Goal: Task Accomplishment & Management: Complete application form

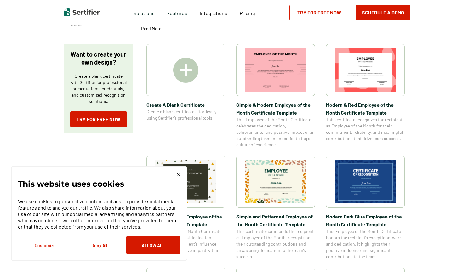
scroll to position [101, 0]
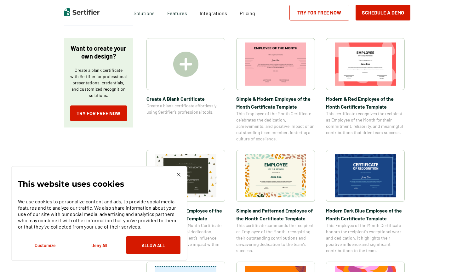
click at [178, 173] on img at bounding box center [179, 175] width 4 height 4
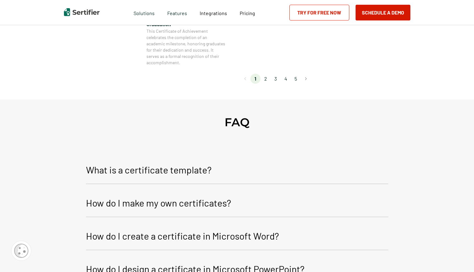
scroll to position [649, 2]
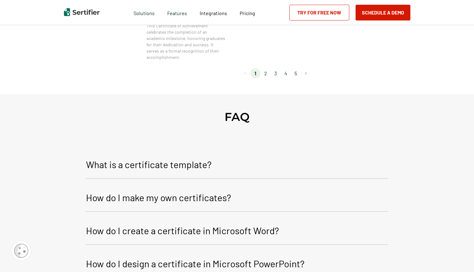
click at [262, 78] on li "2" at bounding box center [266, 73] width 10 height 10
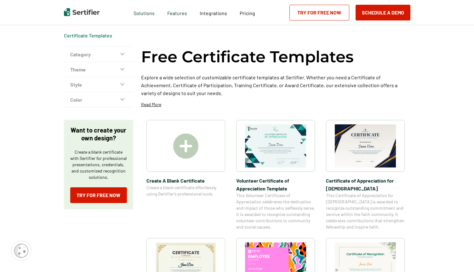
scroll to position [0, 2]
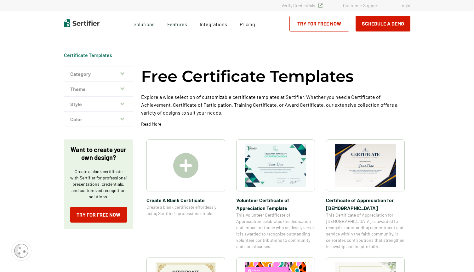
click at [371, 173] on img at bounding box center [365, 165] width 61 height 43
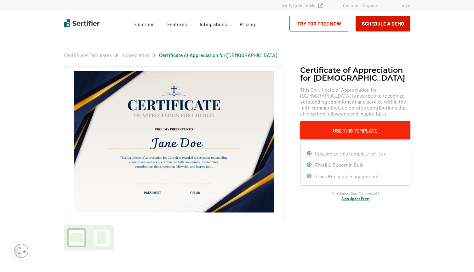
click at [348, 129] on button "Use This Template" at bounding box center [355, 130] width 110 height 18
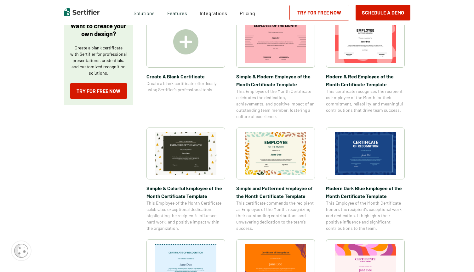
scroll to position [143, 2]
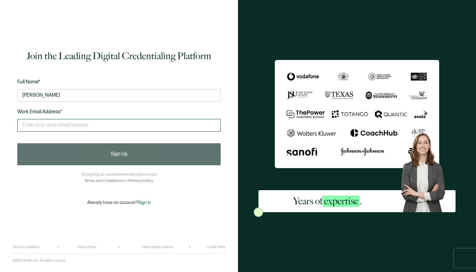
type input "[PERSON_NAME]"
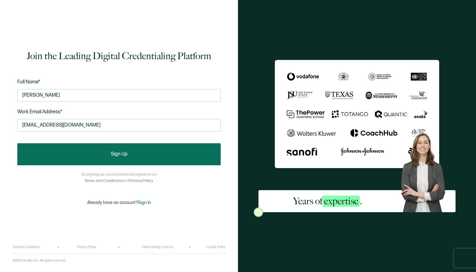
click at [120, 154] on button "Sign Up" at bounding box center [119, 154] width 204 height 22
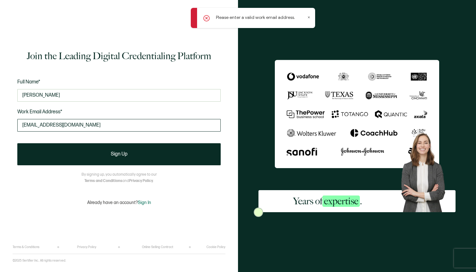
click at [112, 119] on input "[EMAIL_ADDRESS][DOMAIN_NAME]" at bounding box center [119, 125] width 204 height 13
click at [21, 121] on input "[EMAIL_ADDRESS][DOMAIN_NAME]" at bounding box center [119, 125] width 204 height 13
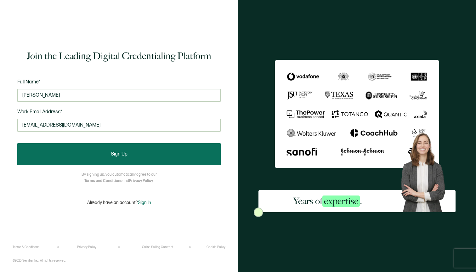
click at [149, 153] on button "Sign Up" at bounding box center [119, 154] width 204 height 22
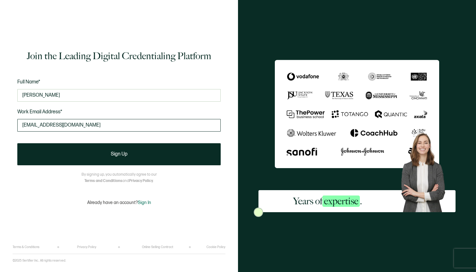
click at [135, 119] on input "[EMAIL_ADDRESS][DOMAIN_NAME]" at bounding box center [119, 125] width 204 height 13
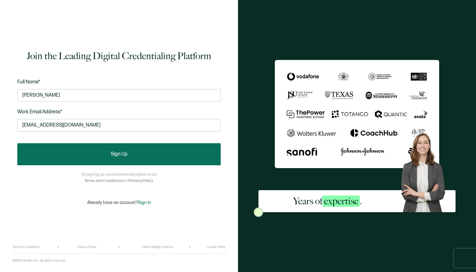
type input "[EMAIL_ADDRESS][DOMAIN_NAME]"
click at [121, 154] on button "Sign Up" at bounding box center [119, 154] width 204 height 22
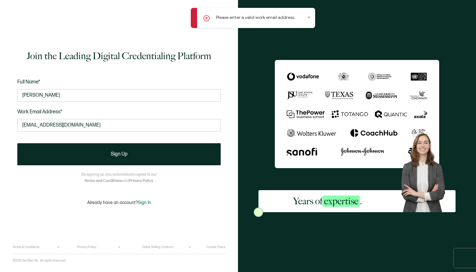
click at [205, 18] on icon at bounding box center [207, 18] width 6 height 6
click at [308, 16] on icon at bounding box center [309, 17] width 3 height 3
